Goal: Task Accomplishment & Management: Manage account settings

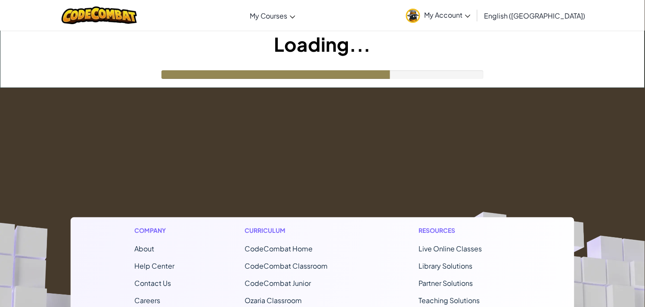
click at [471, 12] on span "My Account" at bounding box center [448, 14] width 46 height 9
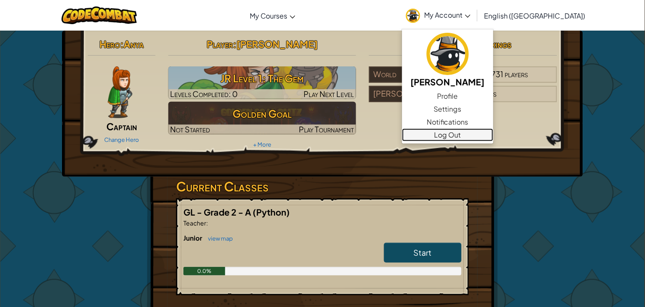
click at [488, 131] on link "Log Out" at bounding box center [447, 134] width 91 height 13
